Goal: Task Accomplishment & Management: Use online tool/utility

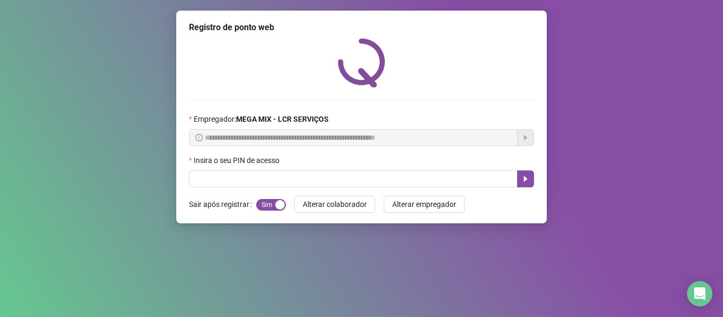
click at [233, 181] on input "text" at bounding box center [353, 179] width 329 height 17
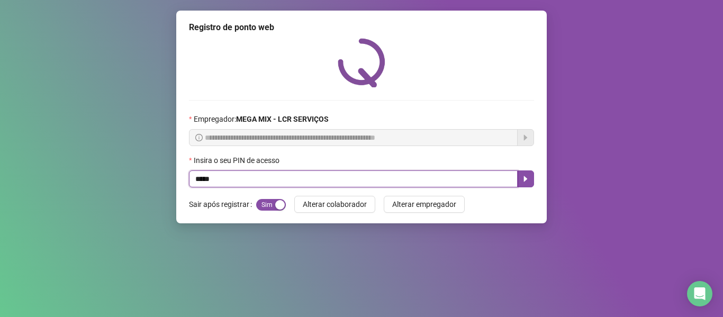
type input "*****"
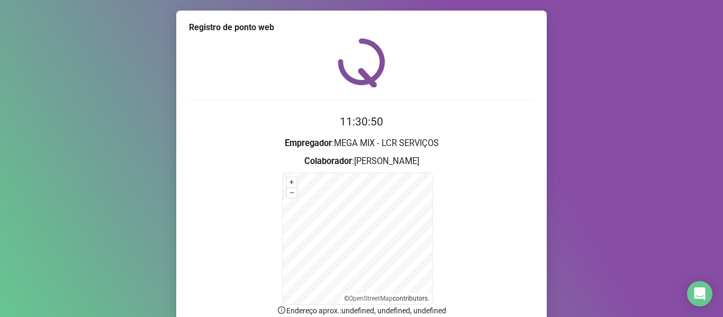
scroll to position [93, 0]
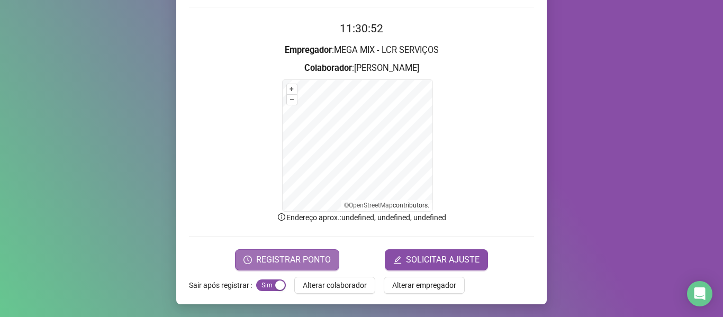
click at [269, 266] on button "REGISTRAR PONTO" at bounding box center [287, 259] width 104 height 21
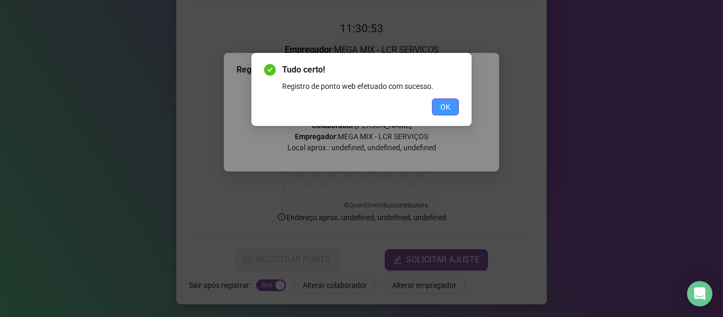
click at [449, 106] on span "OK" at bounding box center [446, 107] width 10 height 12
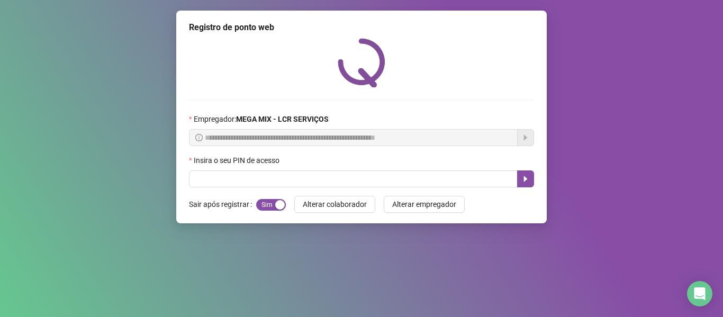
scroll to position [0, 0]
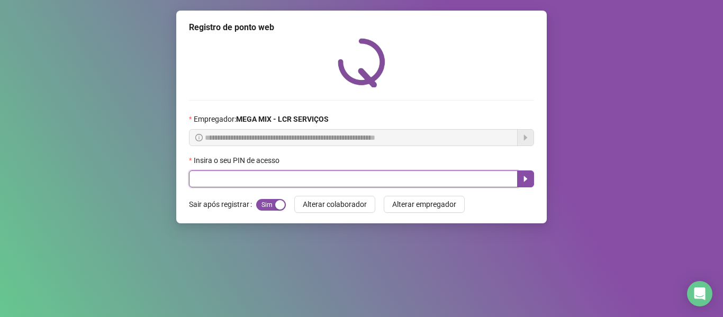
click at [462, 179] on input "text" at bounding box center [353, 179] width 329 height 17
type input "*****"
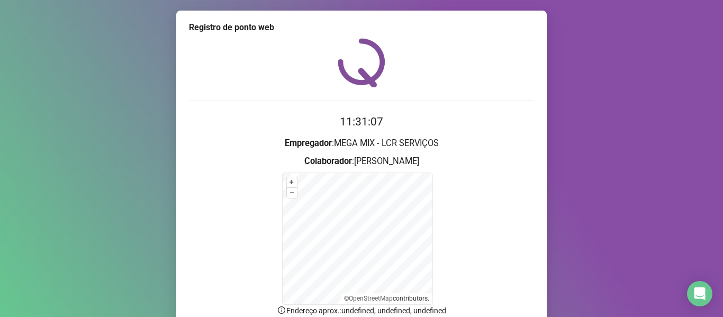
scroll to position [93, 0]
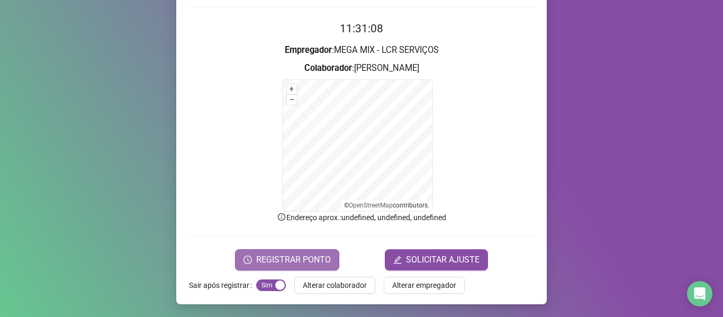
click at [299, 257] on span "REGISTRAR PONTO" at bounding box center [293, 260] width 75 height 13
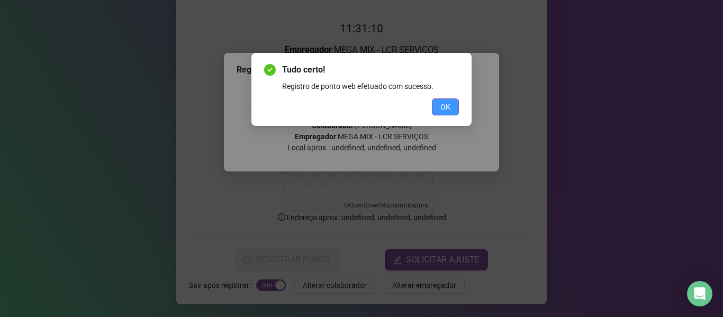
click at [441, 102] on span "OK" at bounding box center [446, 107] width 10 height 12
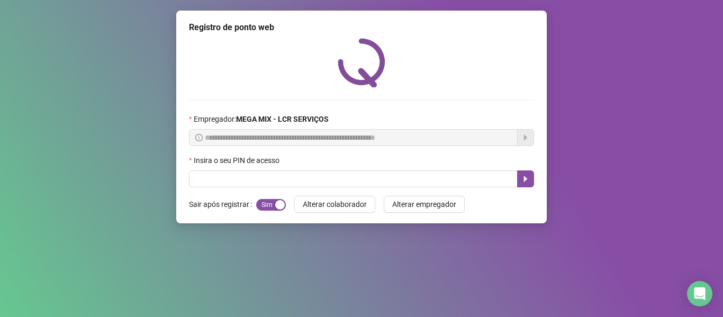
scroll to position [0, 0]
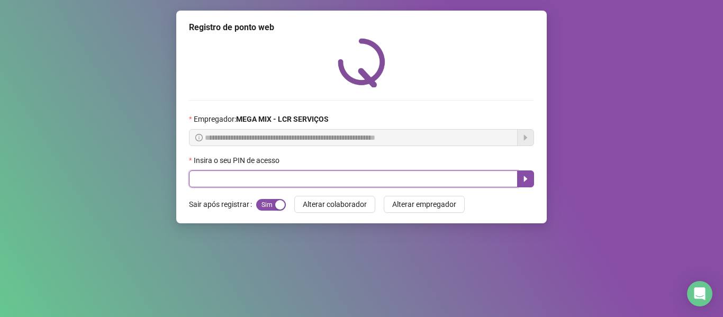
click at [265, 184] on input "text" at bounding box center [353, 179] width 329 height 17
type input "*****"
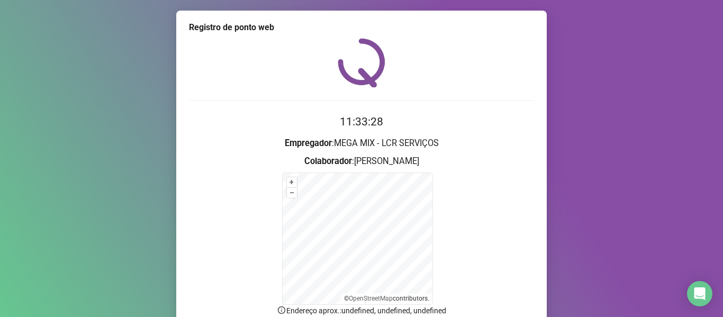
scroll to position [93, 0]
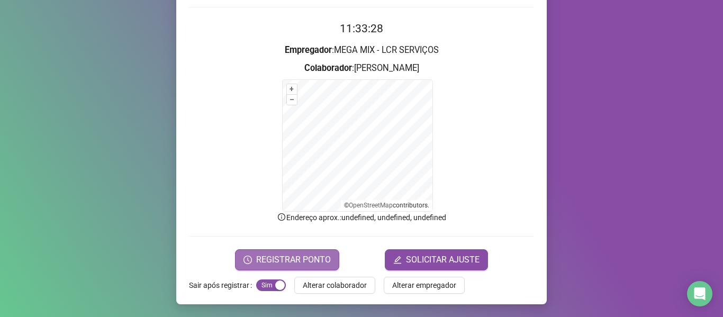
click at [272, 261] on span "REGISTRAR PONTO" at bounding box center [293, 260] width 75 height 13
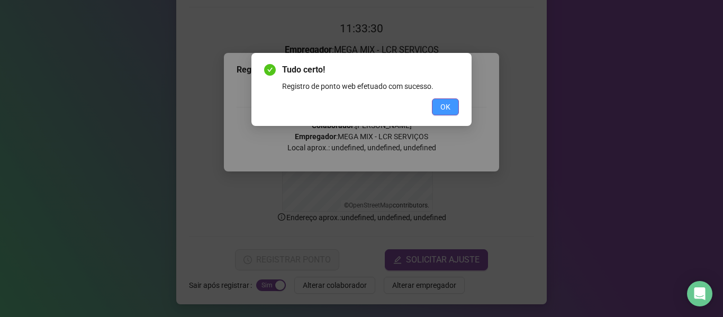
click at [454, 109] on button "OK" at bounding box center [445, 107] width 27 height 17
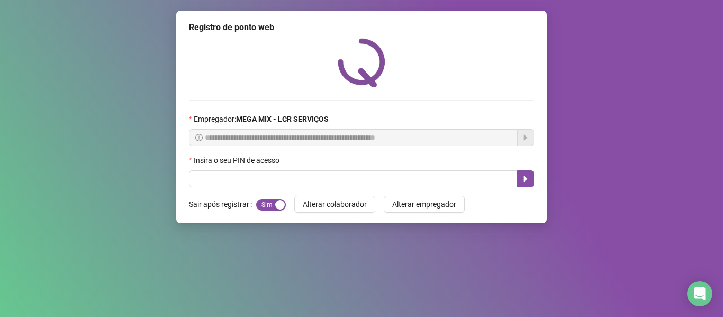
click at [480, 204] on form "Sair após registrar Sim Não Alterar colaborador Alterar empregador" at bounding box center [361, 204] width 345 height 17
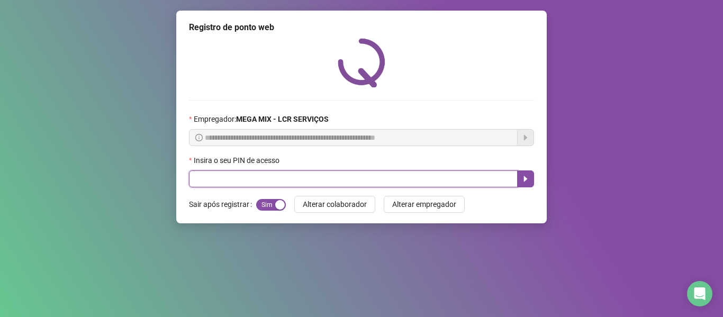
click at [484, 182] on input "text" at bounding box center [353, 179] width 329 height 17
type input "*****"
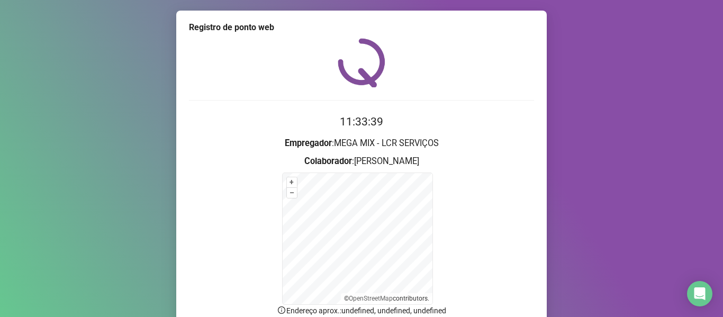
scroll to position [93, 0]
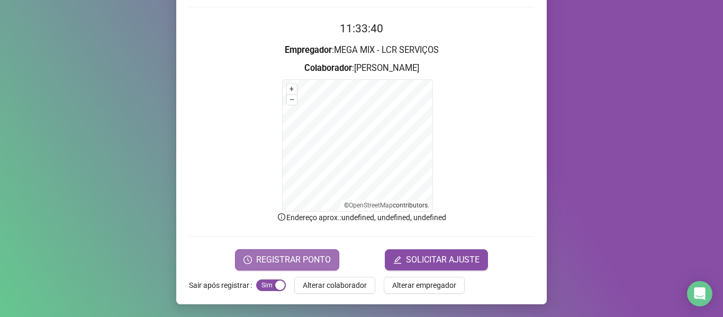
click at [262, 255] on span "REGISTRAR PONTO" at bounding box center [293, 260] width 75 height 13
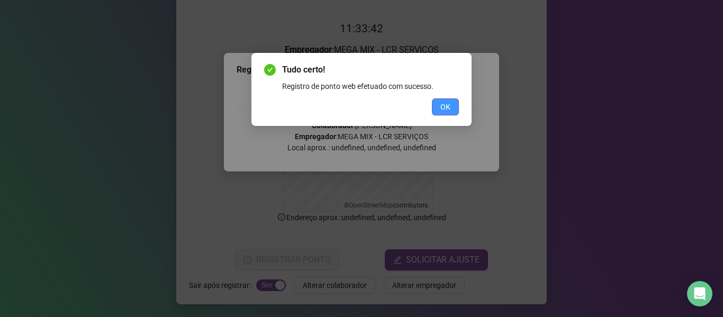
click at [446, 103] on span "OK" at bounding box center [446, 107] width 10 height 12
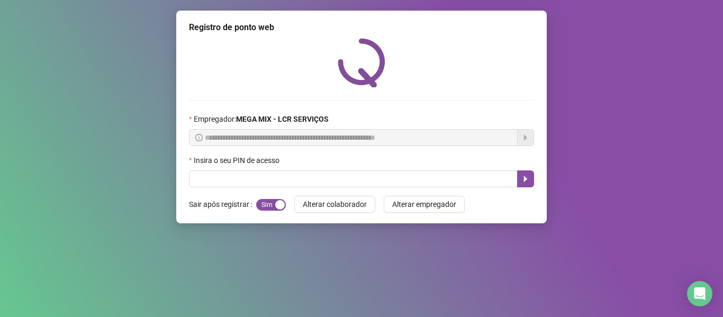
scroll to position [0, 0]
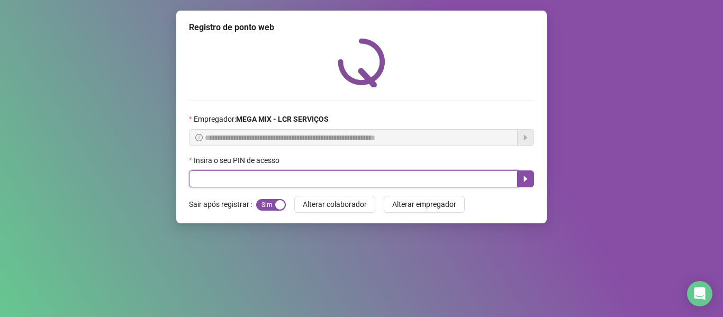
click at [267, 181] on input "text" at bounding box center [353, 179] width 329 height 17
type input "*****"
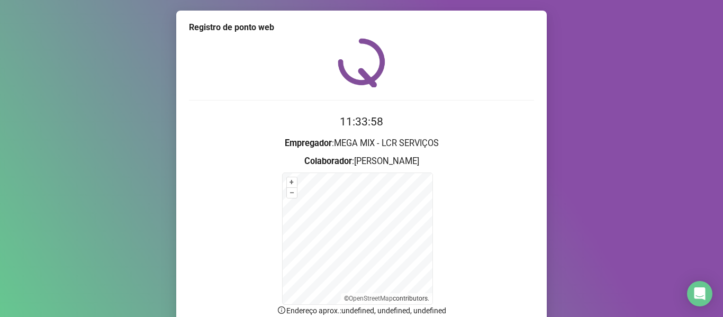
scroll to position [93, 0]
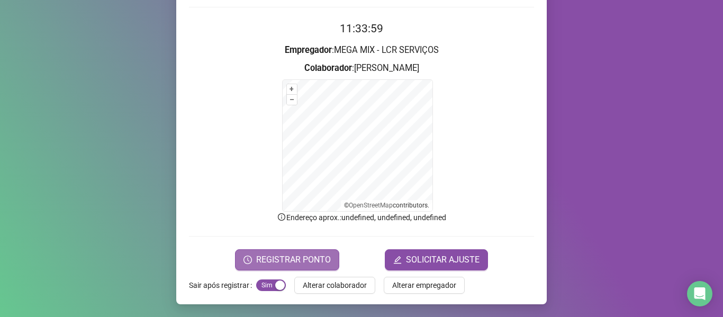
click at [289, 254] on span "REGISTRAR PONTO" at bounding box center [293, 260] width 75 height 13
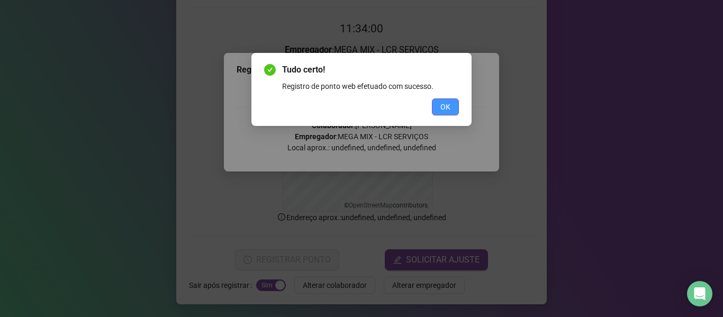
click at [446, 110] on span "OK" at bounding box center [446, 107] width 10 height 12
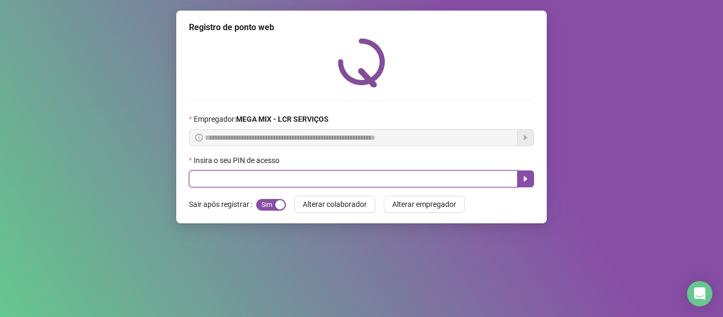
click at [458, 185] on input "text" at bounding box center [353, 179] width 329 height 17
type input "*****"
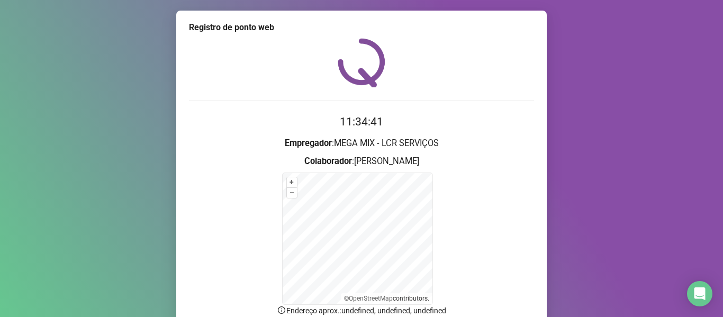
scroll to position [93, 0]
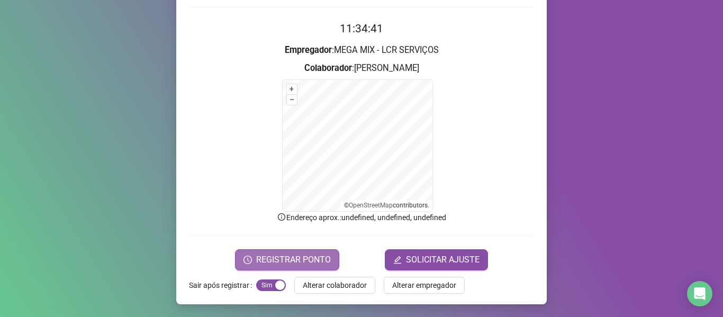
click at [276, 265] on span "REGISTRAR PONTO" at bounding box center [293, 260] width 75 height 13
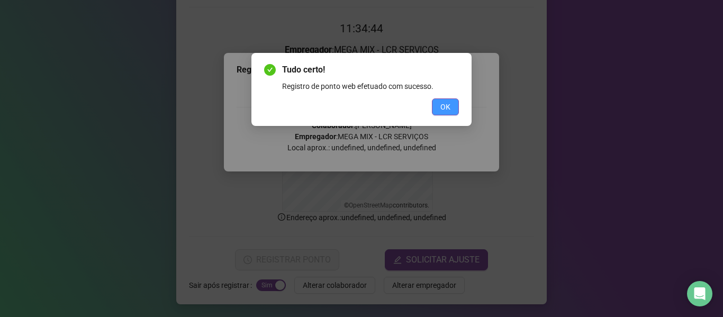
click at [434, 107] on button "OK" at bounding box center [445, 107] width 27 height 17
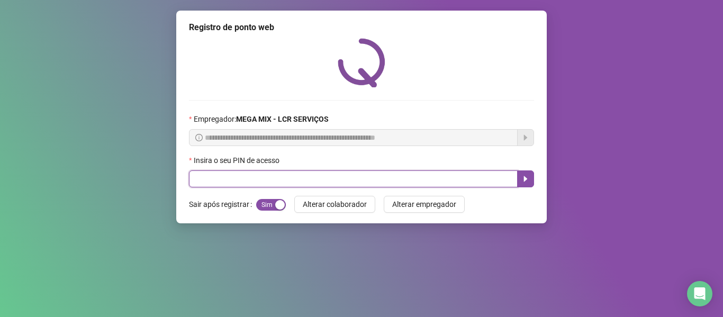
click at [458, 180] on input "text" at bounding box center [353, 179] width 329 height 17
type input "*****"
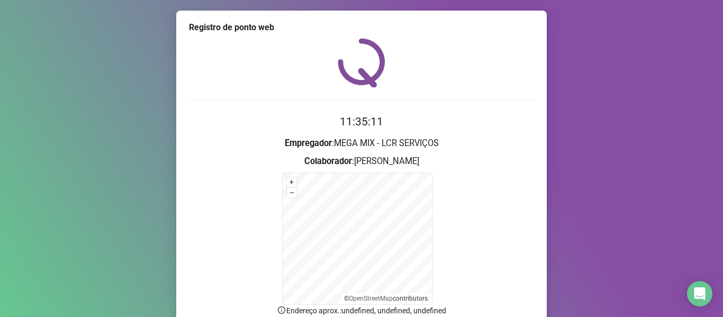
scroll to position [93, 0]
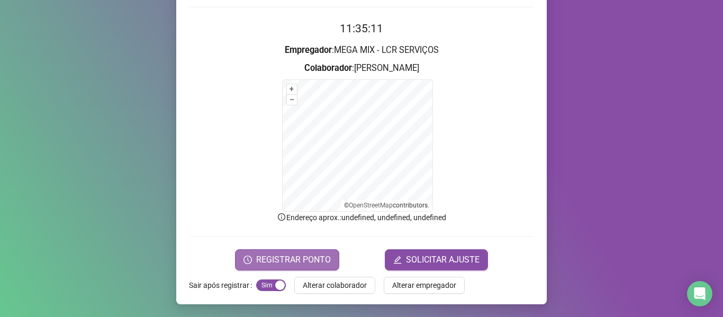
click at [311, 257] on span "REGISTRAR PONTO" at bounding box center [293, 260] width 75 height 13
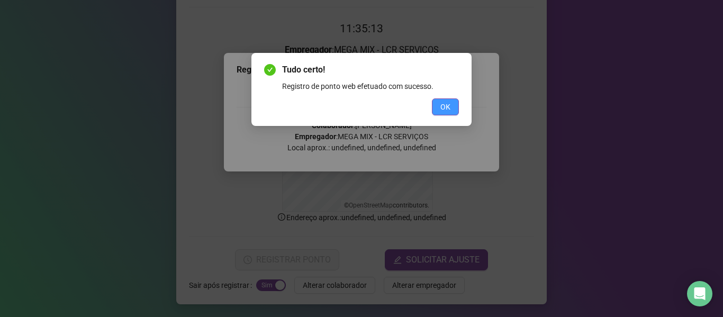
click at [436, 110] on button "OK" at bounding box center [445, 107] width 27 height 17
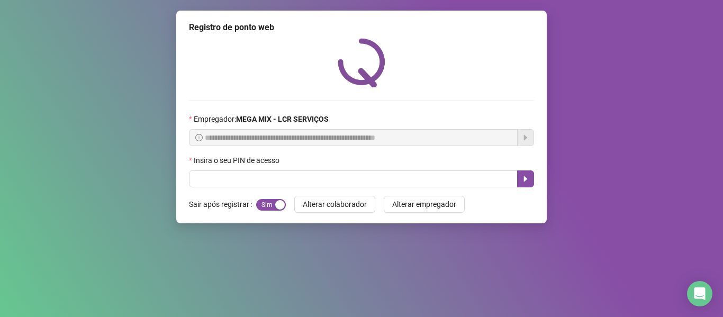
click at [437, 78] on div at bounding box center [361, 62] width 345 height 49
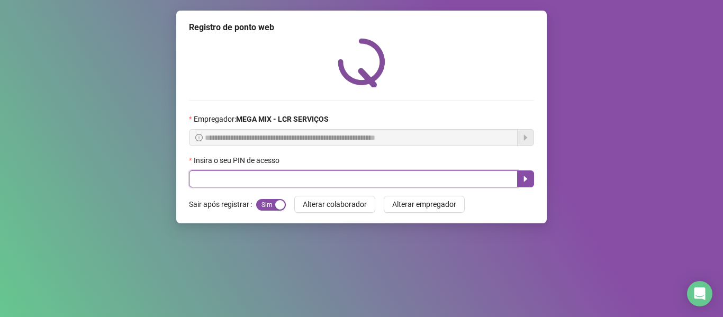
click at [254, 172] on input "text" at bounding box center [353, 179] width 329 height 17
type input "*****"
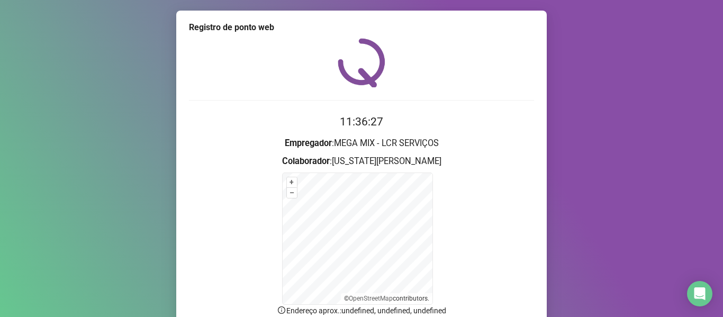
scroll to position [93, 0]
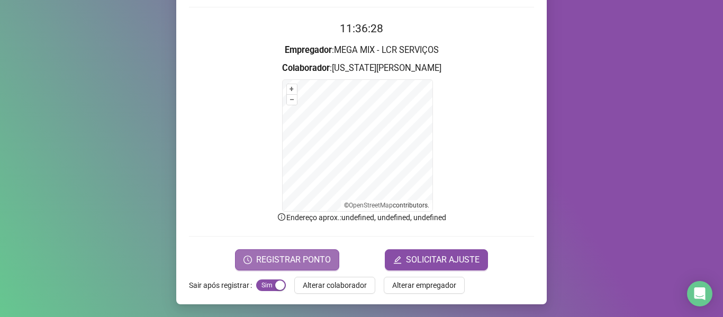
click at [274, 260] on span "REGISTRAR PONTO" at bounding box center [293, 260] width 75 height 13
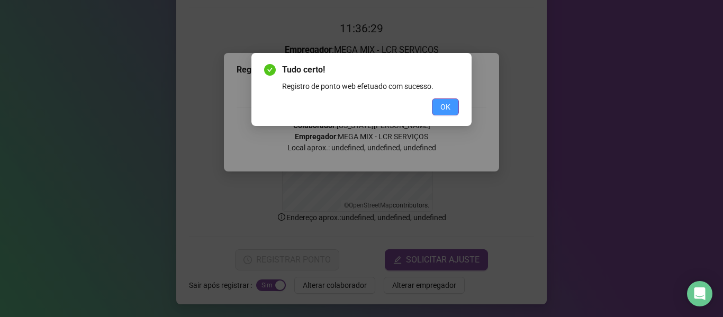
click at [445, 113] on button "OK" at bounding box center [445, 107] width 27 height 17
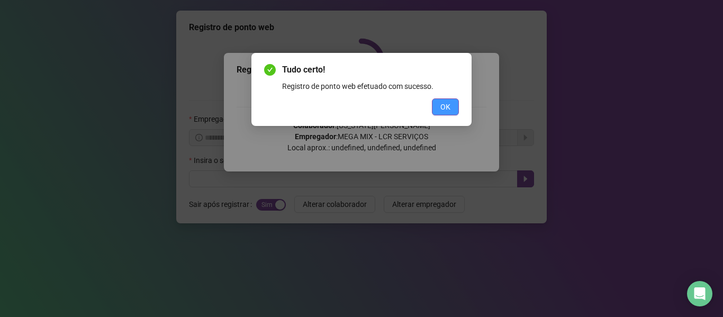
scroll to position [0, 0]
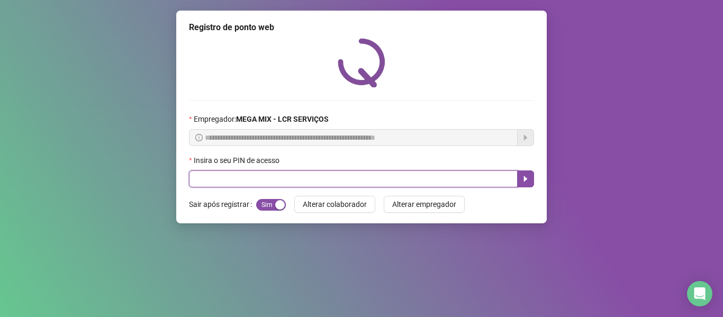
click at [380, 180] on input "text" at bounding box center [353, 179] width 329 height 17
type input "*****"
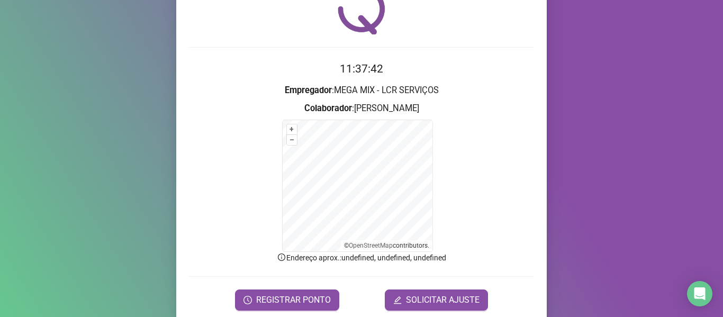
scroll to position [93, 0]
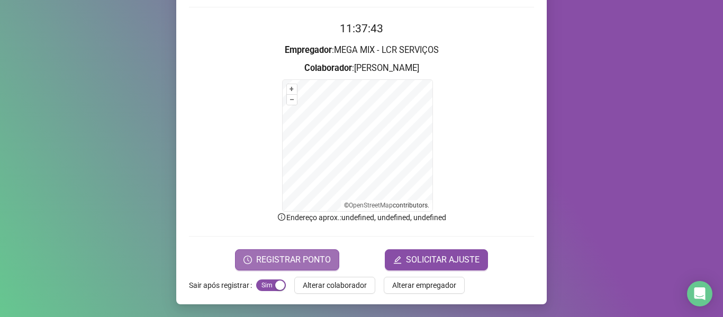
click at [301, 257] on span "REGISTRAR PONTO" at bounding box center [293, 260] width 75 height 13
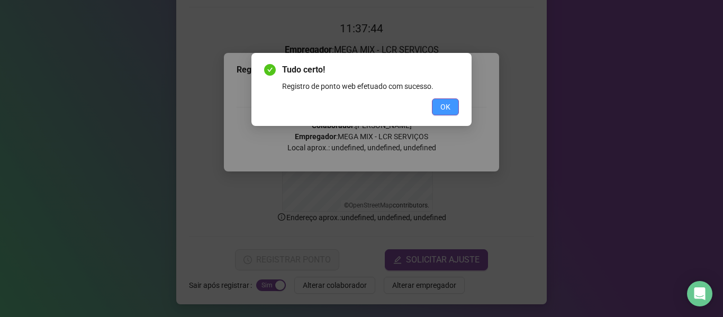
click at [448, 108] on span "OK" at bounding box center [446, 107] width 10 height 12
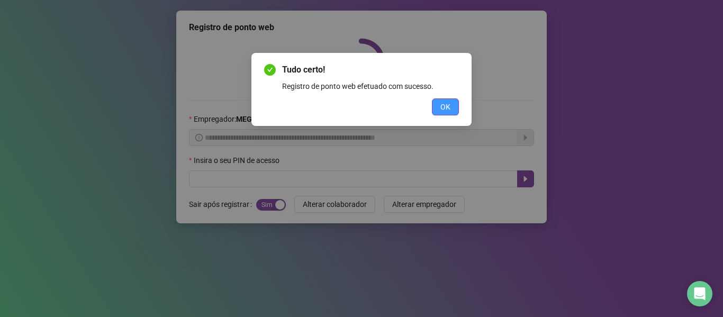
scroll to position [0, 0]
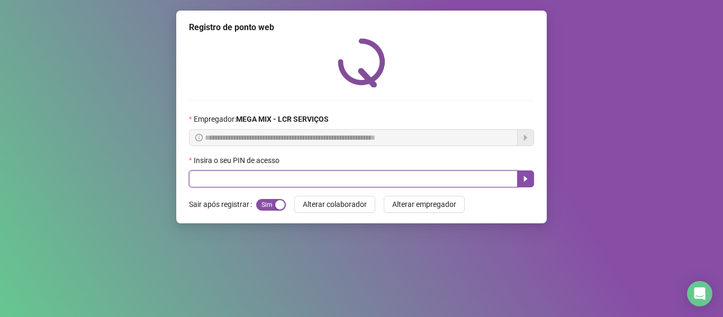
click at [231, 186] on input "text" at bounding box center [353, 179] width 329 height 17
type input "*****"
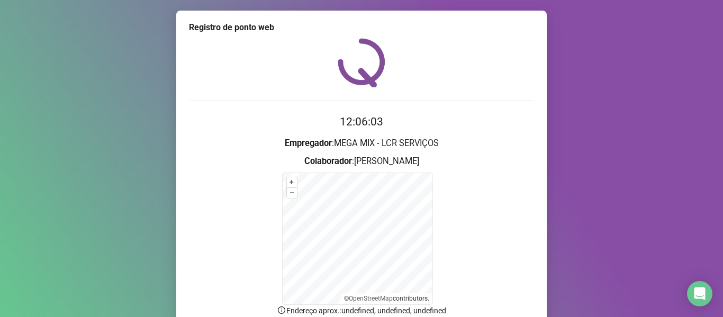
scroll to position [93, 0]
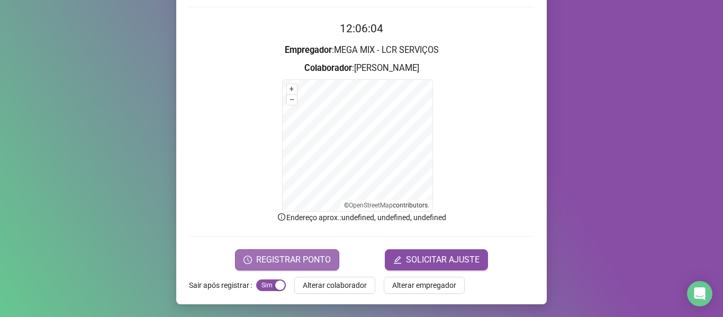
click at [307, 262] on span "REGISTRAR PONTO" at bounding box center [293, 260] width 75 height 13
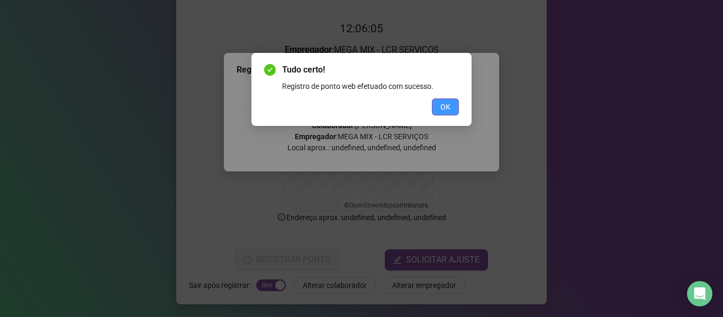
click at [439, 108] on button "OK" at bounding box center [445, 107] width 27 height 17
